Goal: Task Accomplishment & Management: Complete application form

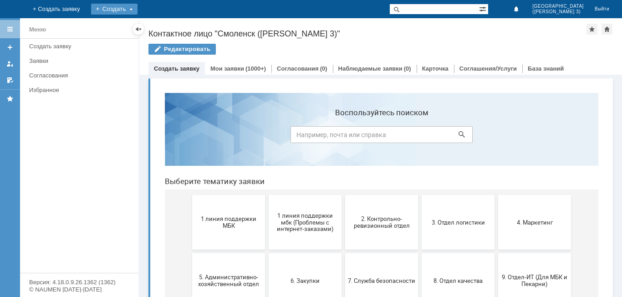
click at [138, 8] on div "Создать" at bounding box center [114, 9] width 46 height 11
click at [164, 21] on div "Заявка" at bounding box center [127, 27] width 73 height 15
click at [138, 11] on div "Создать" at bounding box center [114, 9] width 46 height 11
click at [162, 24] on link "Заявка" at bounding box center [127, 27] width 69 height 11
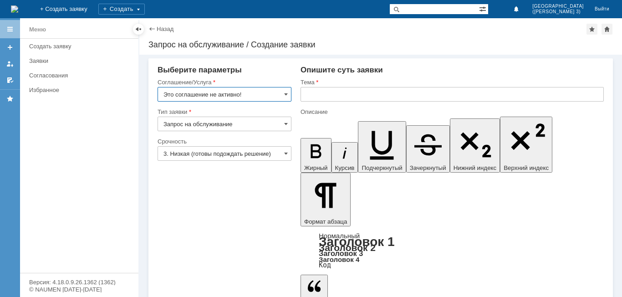
click at [257, 96] on input "Это соглашение не активно!" at bounding box center [225, 94] width 134 height 15
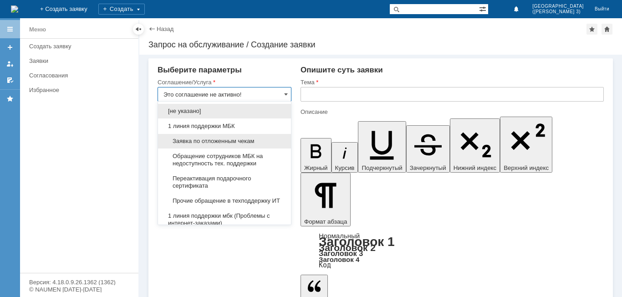
click at [244, 142] on span "Заявка по отложенным чекам" at bounding box center [225, 141] width 122 height 7
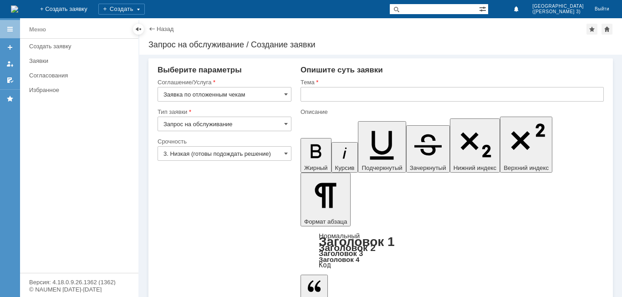
type input "Заявка по отложенным чекам"
click at [330, 93] on input "text" at bounding box center [452, 94] width 303 height 15
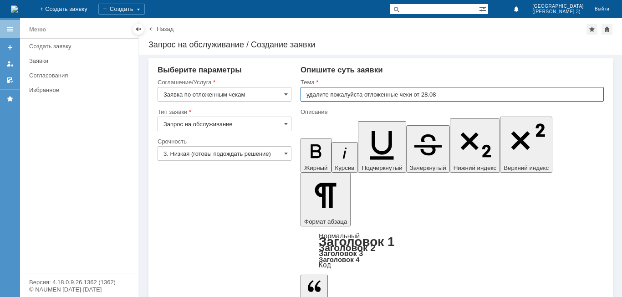
drag, startPoint x: 307, startPoint y: 91, endPoint x: 344, endPoint y: 90, distance: 37.4
click at [310, 91] on input "удалите пожалуйста отложенные чеки от 28.08" at bounding box center [452, 94] width 303 height 15
click at [304, 93] on input "удалите пожалуйста отложенные чеки от 28.08" at bounding box center [452, 94] width 303 height 15
click at [308, 93] on input "удалите пожалуйста отложенные чеки от 28.08" at bounding box center [452, 94] width 303 height 15
click at [305, 95] on input "удалите пожалуйста отложенные чеки от 28.08" at bounding box center [452, 94] width 303 height 15
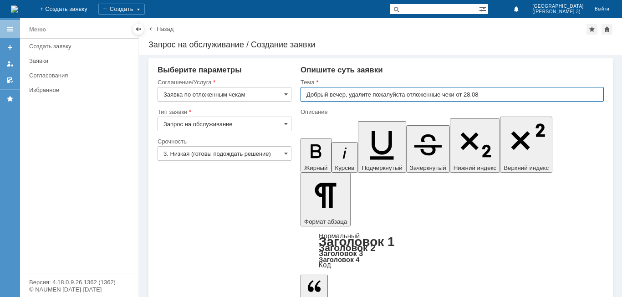
type input "Добрый вечер, удалите пожалуйста отложенные чеки от 28.08"
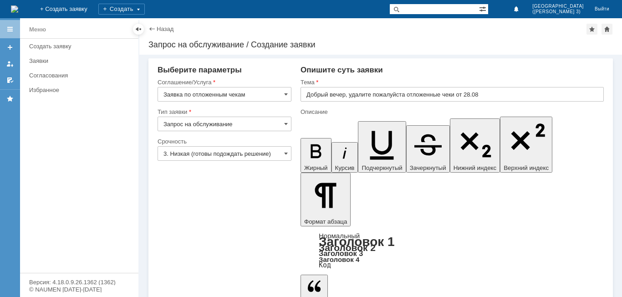
drag, startPoint x: 355, startPoint y: 2255, endPoint x: 346, endPoint y: 2256, distance: 9.2
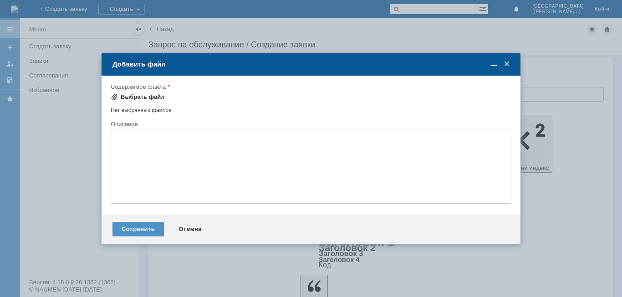
click at [152, 95] on div "Выбрать файл" at bounding box center [143, 96] width 44 height 7
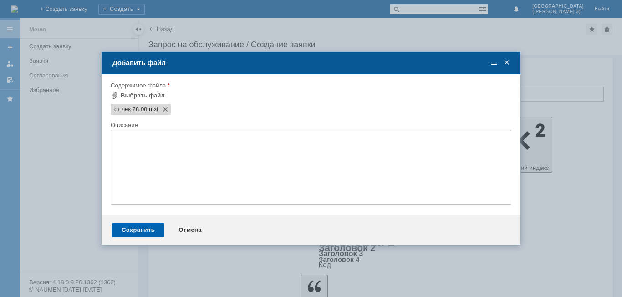
click at [146, 231] on div "Сохранить" at bounding box center [138, 230] width 51 height 15
